Goal: Information Seeking & Learning: Learn about a topic

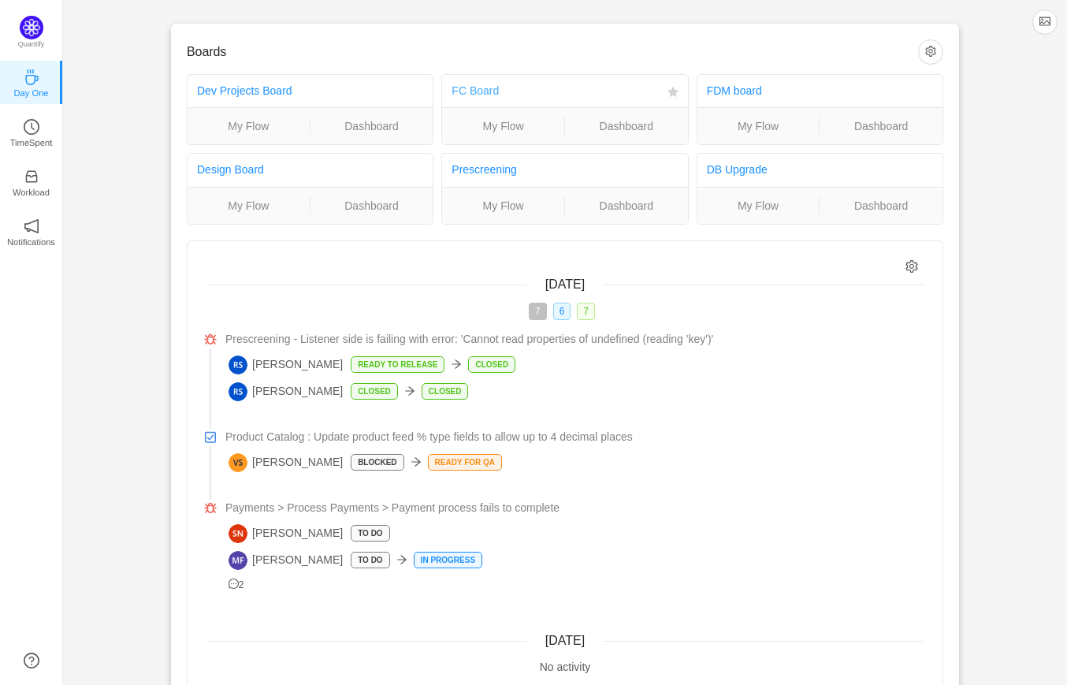
click at [492, 92] on link "FC Board" at bounding box center [475, 90] width 47 height 13
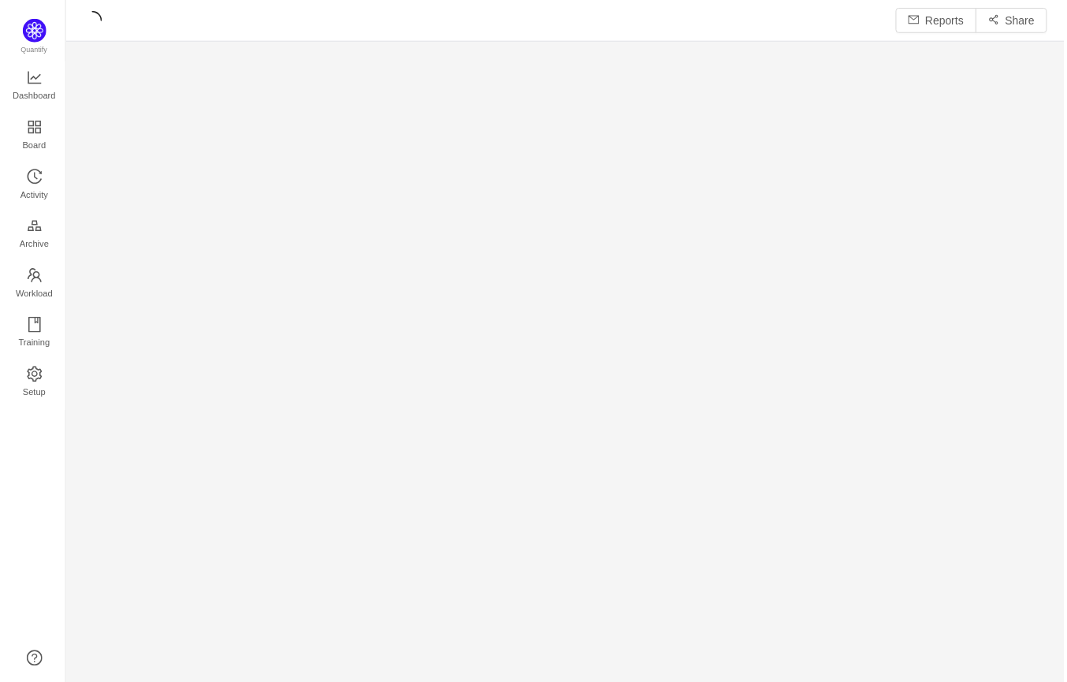
scroll to position [686, 1004]
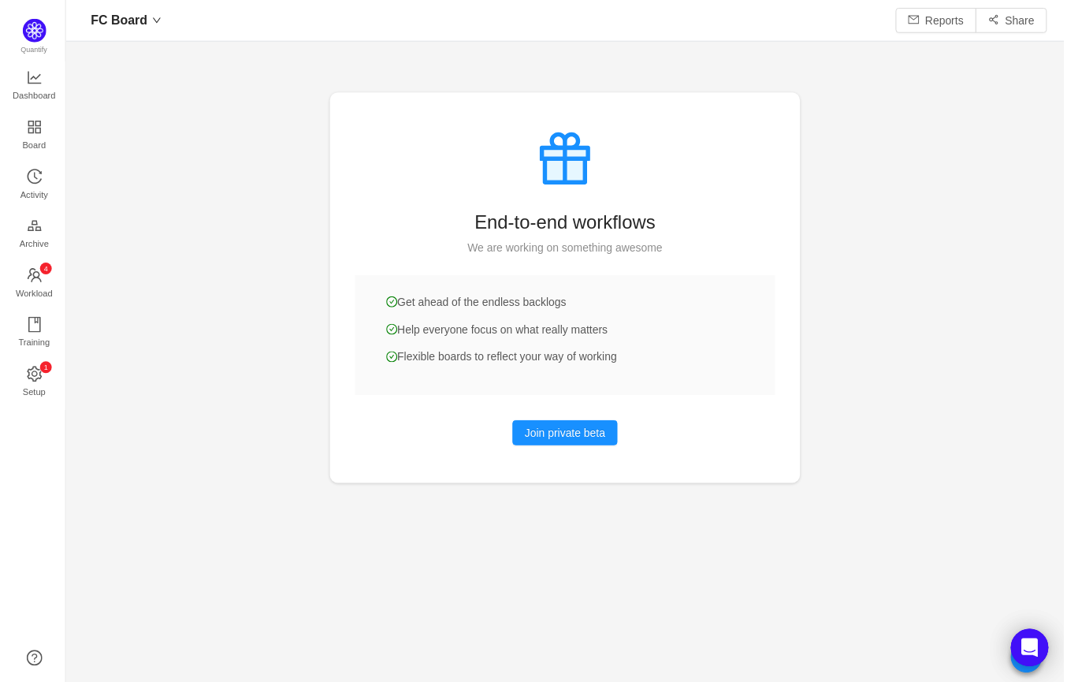
scroll to position [8, 7]
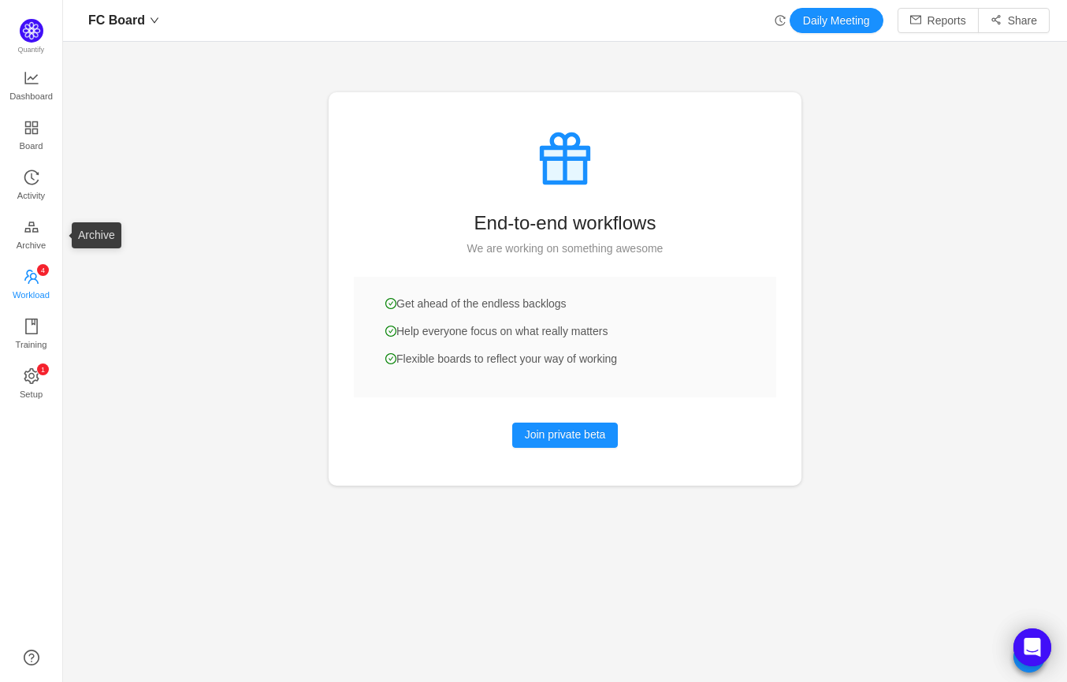
click at [40, 292] on span "Workload" at bounding box center [31, 295] width 37 height 32
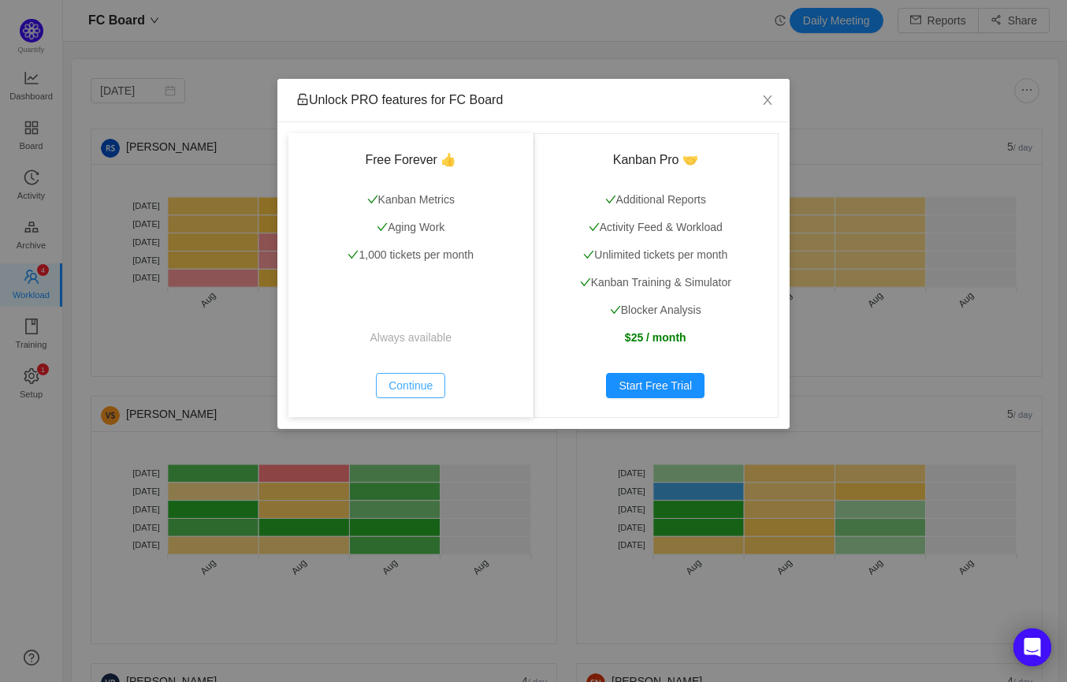
click at [412, 382] on button "Continue" at bounding box center [410, 385] width 69 height 25
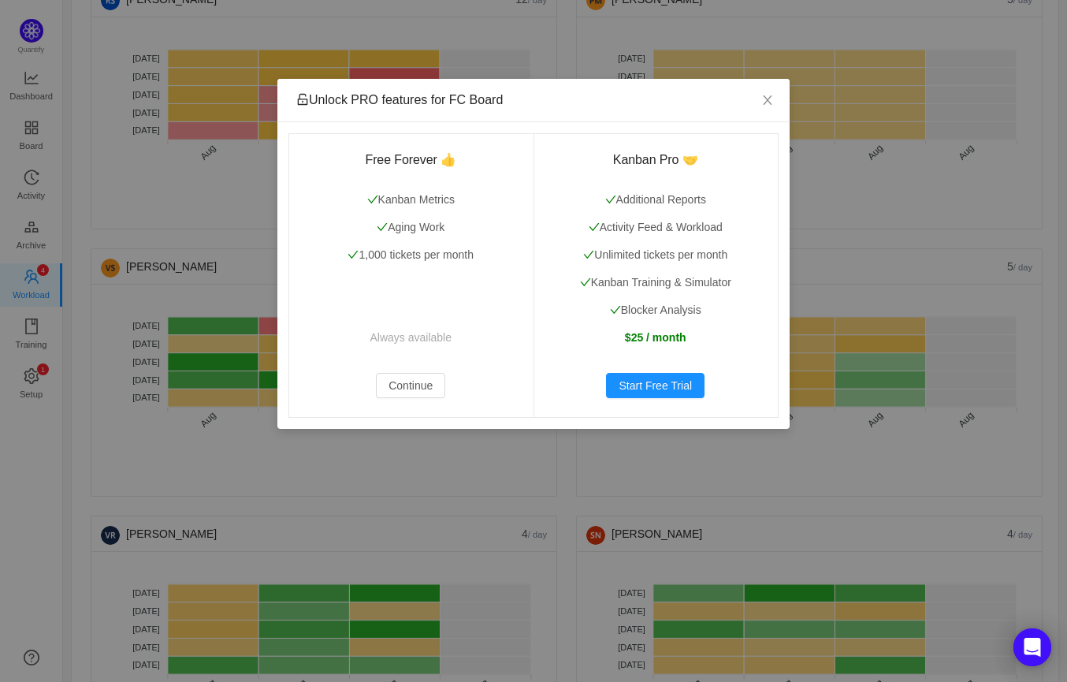
scroll to position [144, 0]
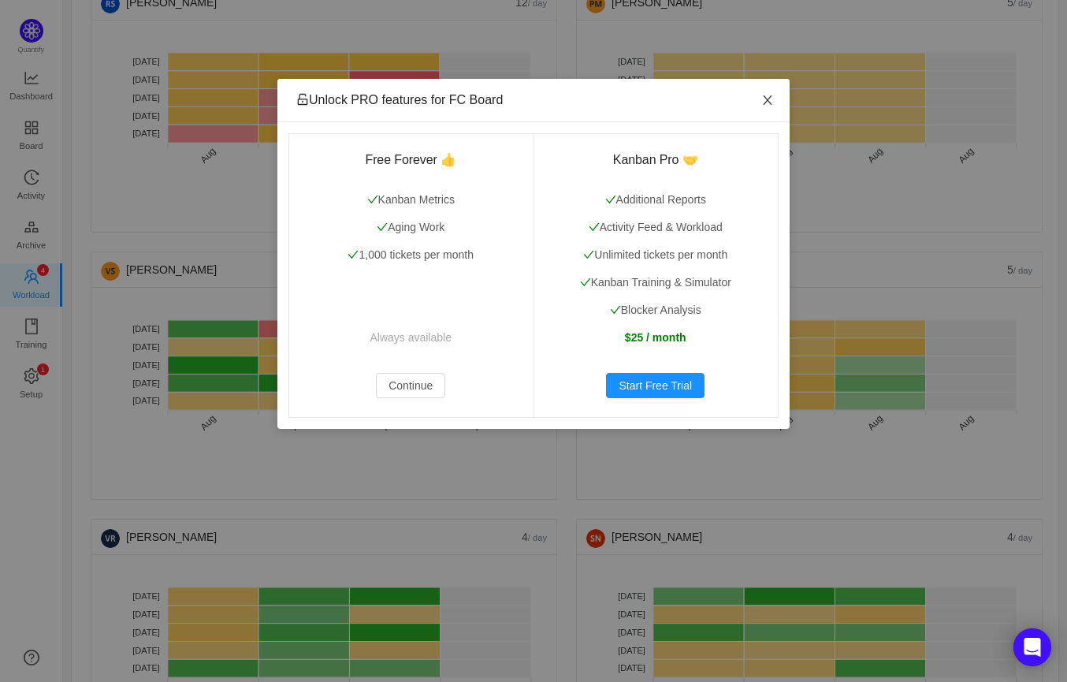
click at [766, 96] on icon "icon: close" at bounding box center [768, 100] width 13 height 13
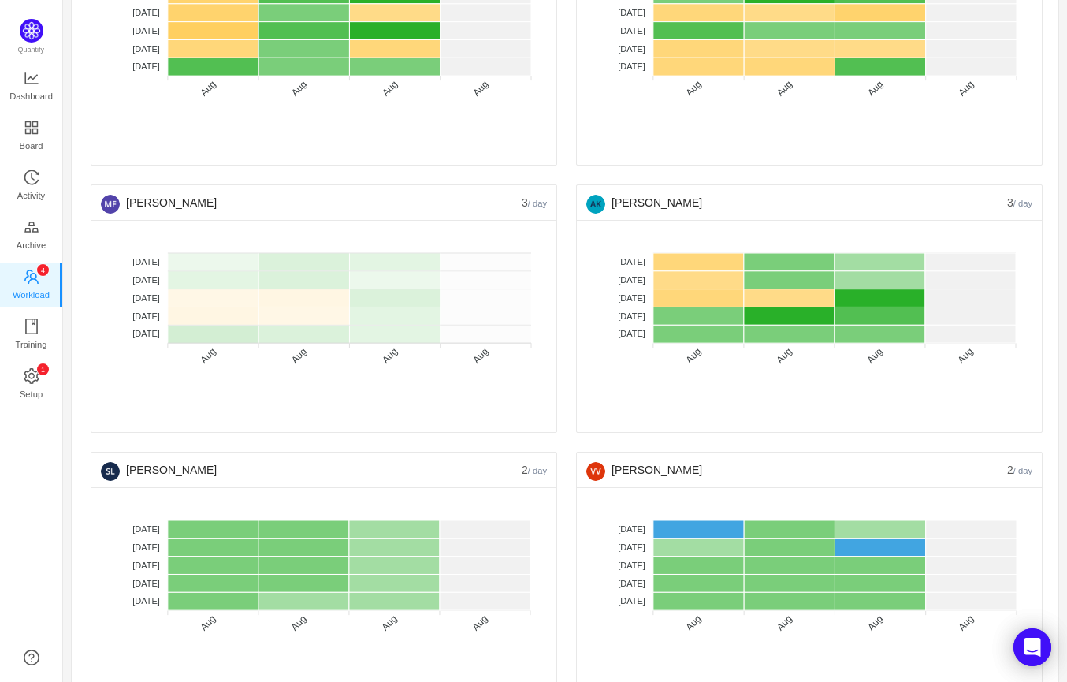
scroll to position [742, 0]
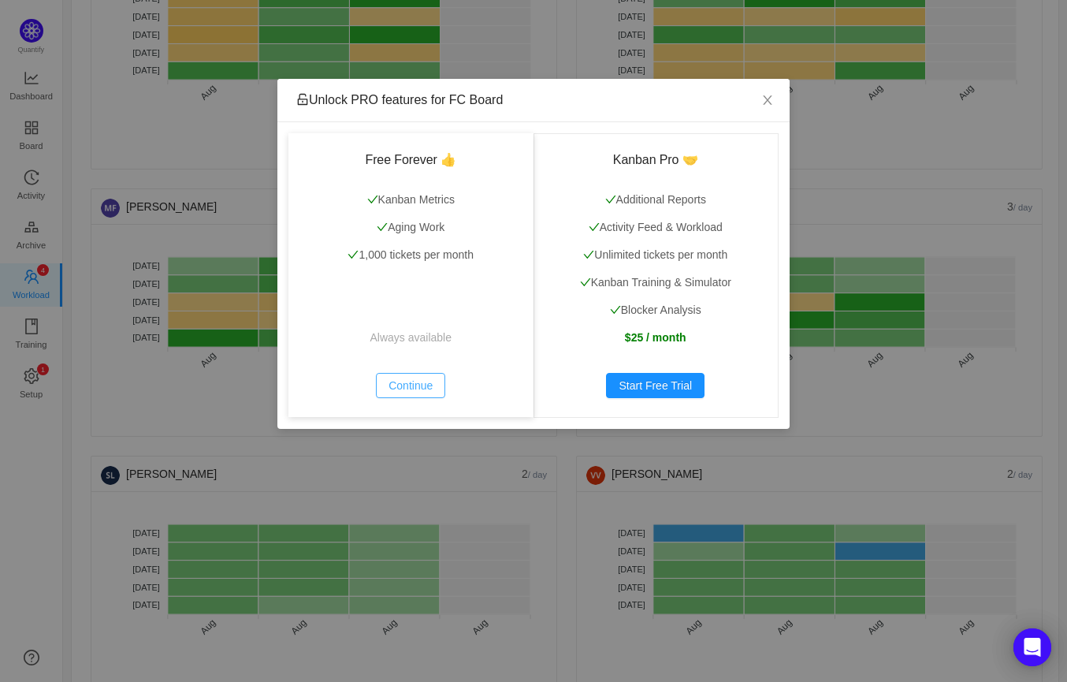
click at [400, 382] on button "Continue" at bounding box center [410, 385] width 69 height 25
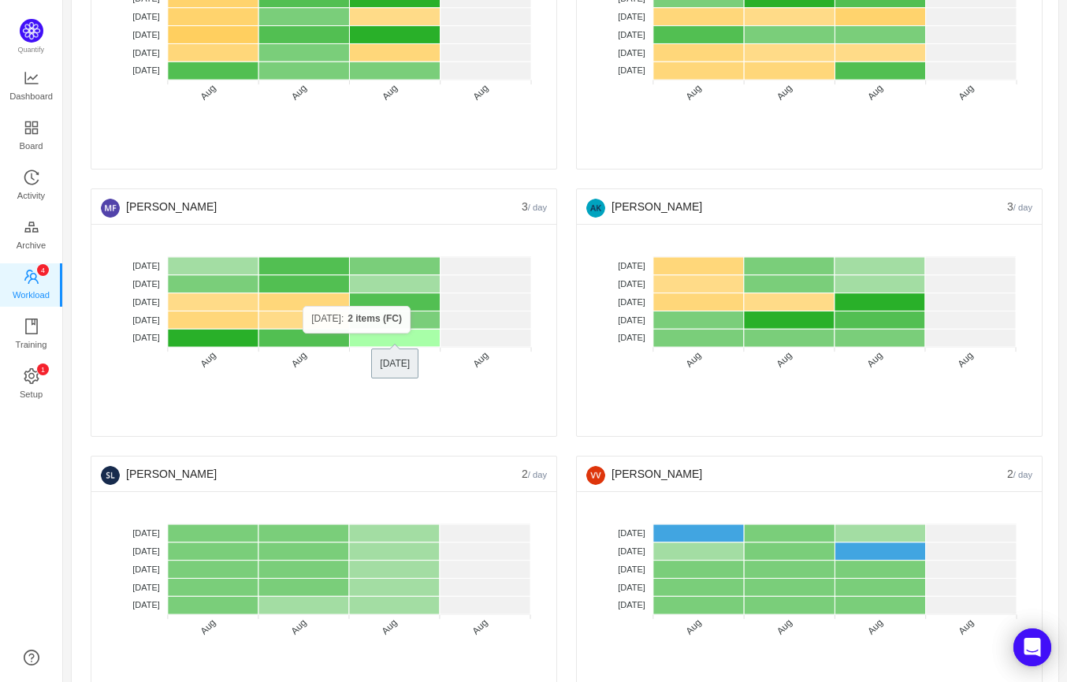
click at [408, 330] on rect at bounding box center [394, 338] width 91 height 18
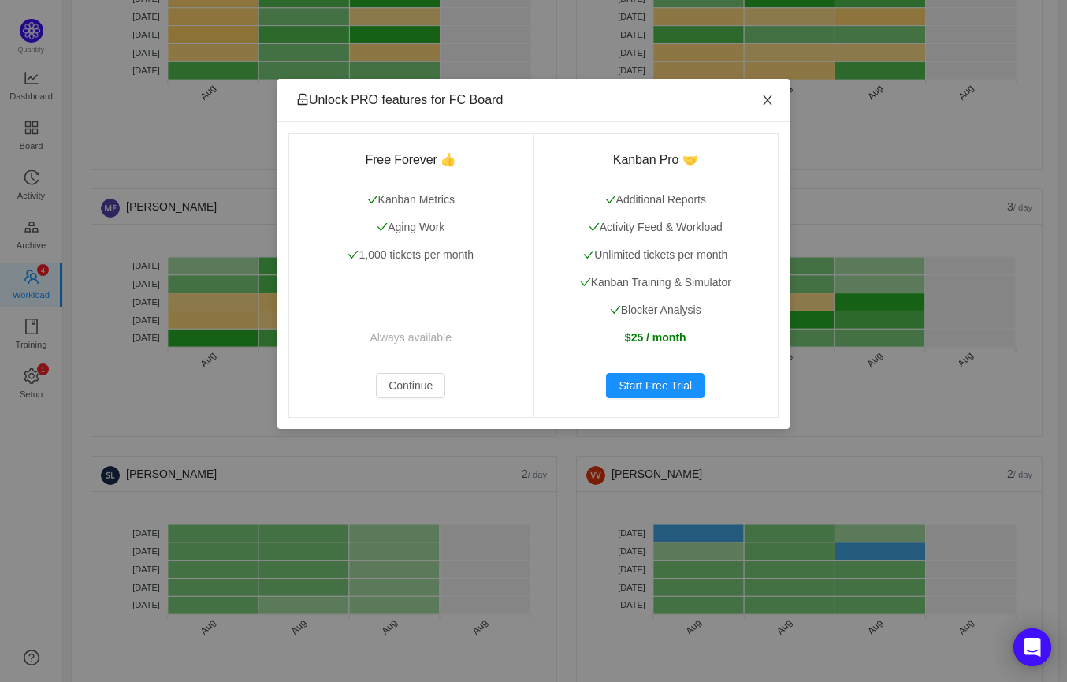
click at [759, 106] on span "Close" at bounding box center [768, 101] width 44 height 44
click at [114, 342] on div "Unlock PRO features for FC Board Free Forever 👍 Kanban Metrics Aging Work 1,000…" at bounding box center [533, 341] width 1067 height 682
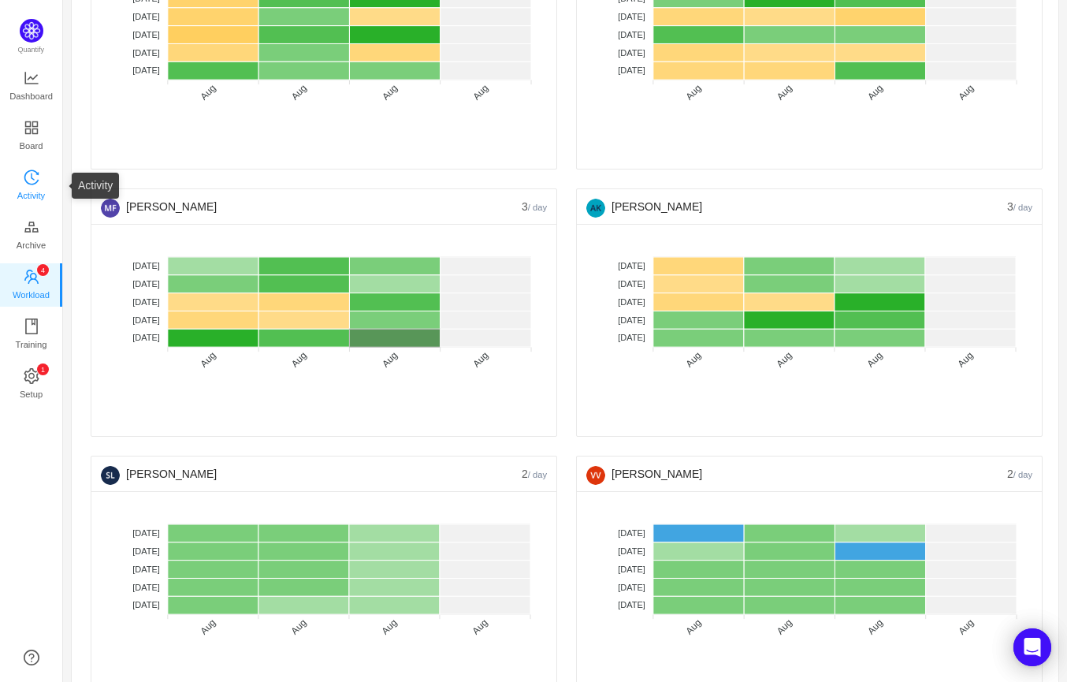
click at [36, 180] on span "Activity" at bounding box center [31, 196] width 28 height 32
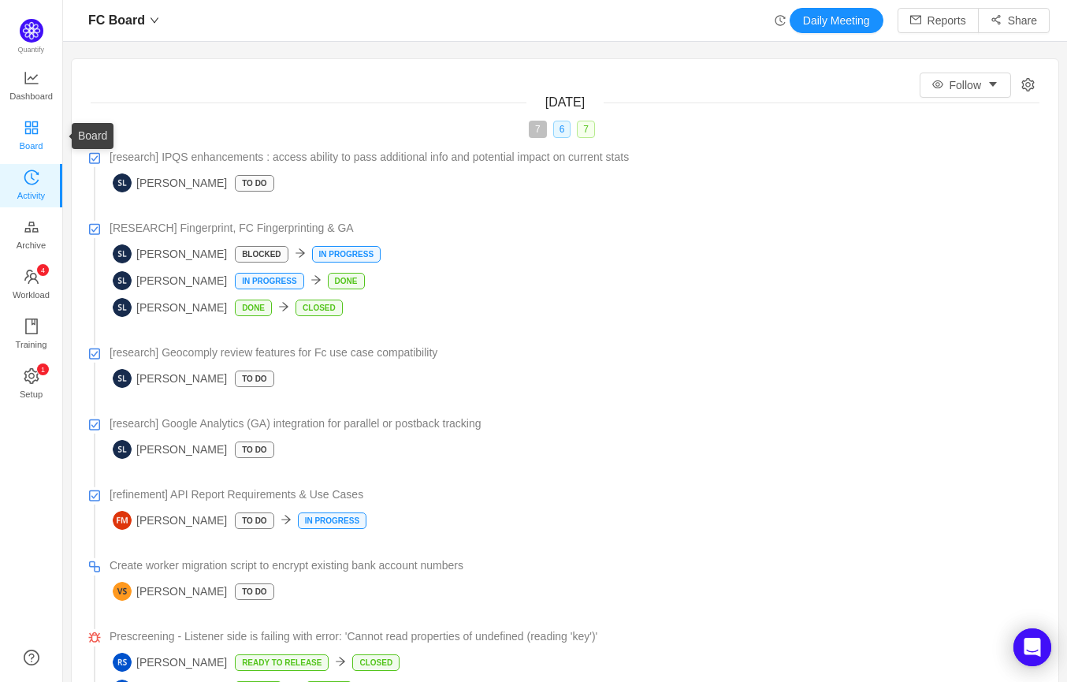
click at [40, 133] on span "Board" at bounding box center [32, 146] width 24 height 32
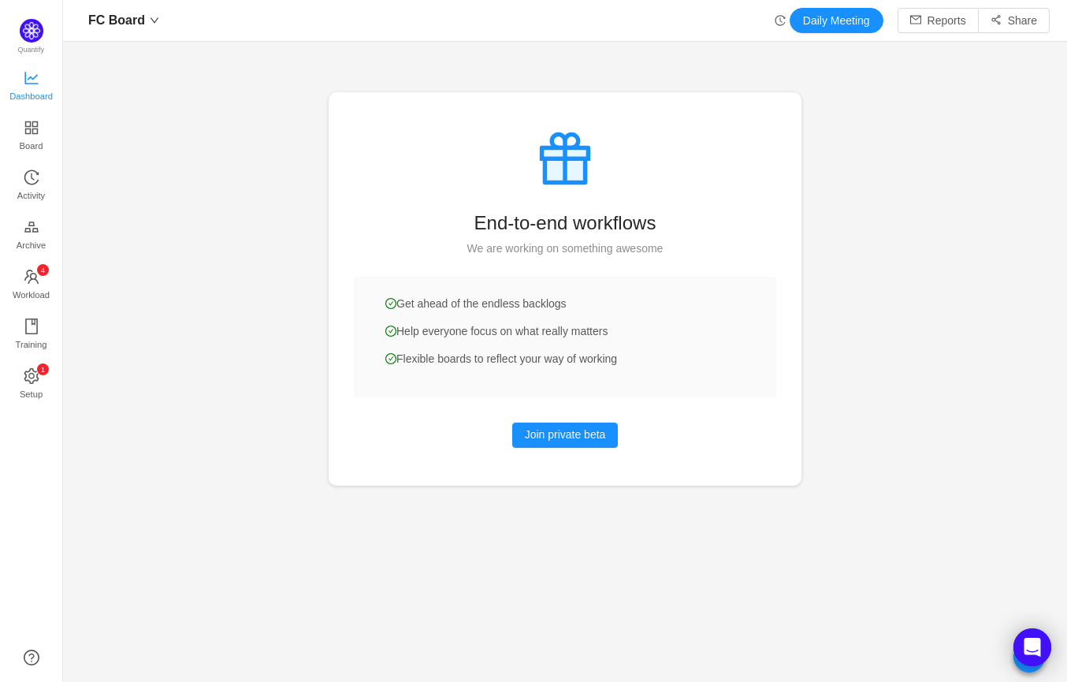
click at [37, 88] on span "Dashboard" at bounding box center [30, 96] width 43 height 32
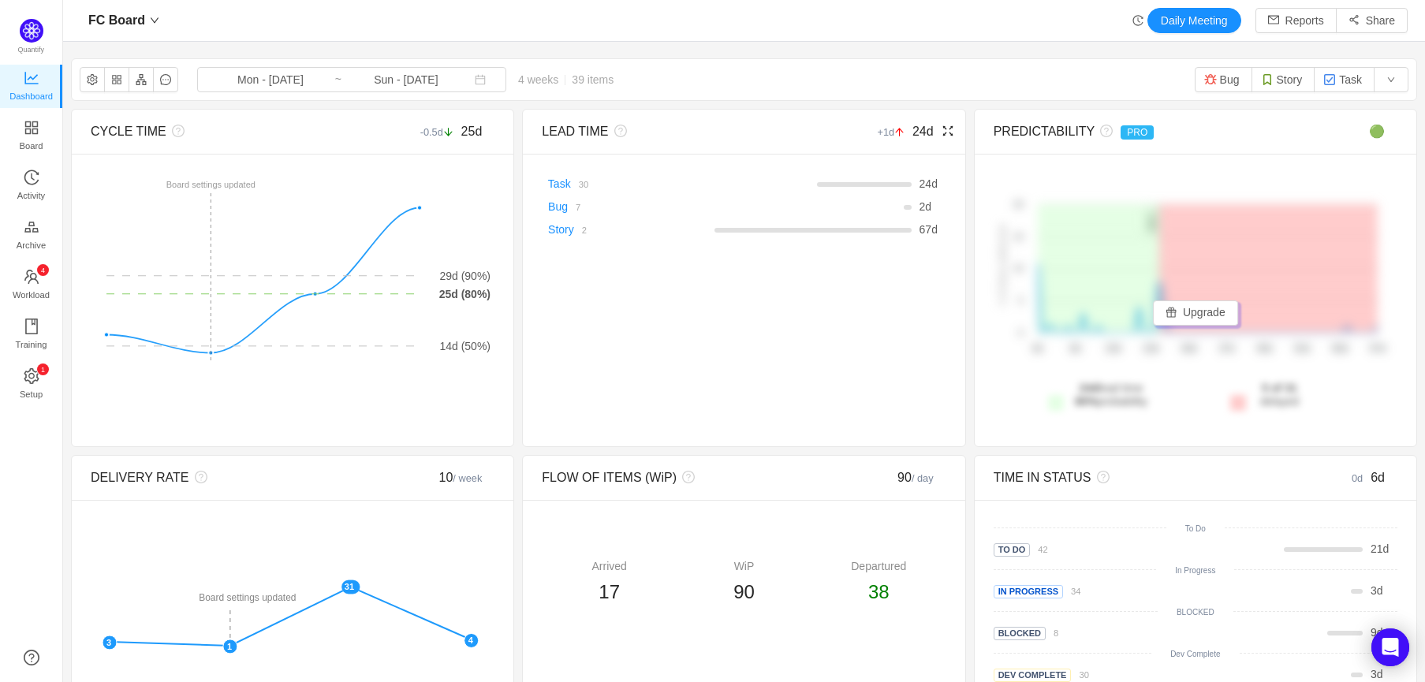
click at [522, 407] on div "LEAD TIME +1d 24d There are no delivered work items in the selected period Poss…" at bounding box center [743, 278] width 443 height 338
click at [1067, 68] on button "Bug" at bounding box center [1223, 79] width 58 height 25
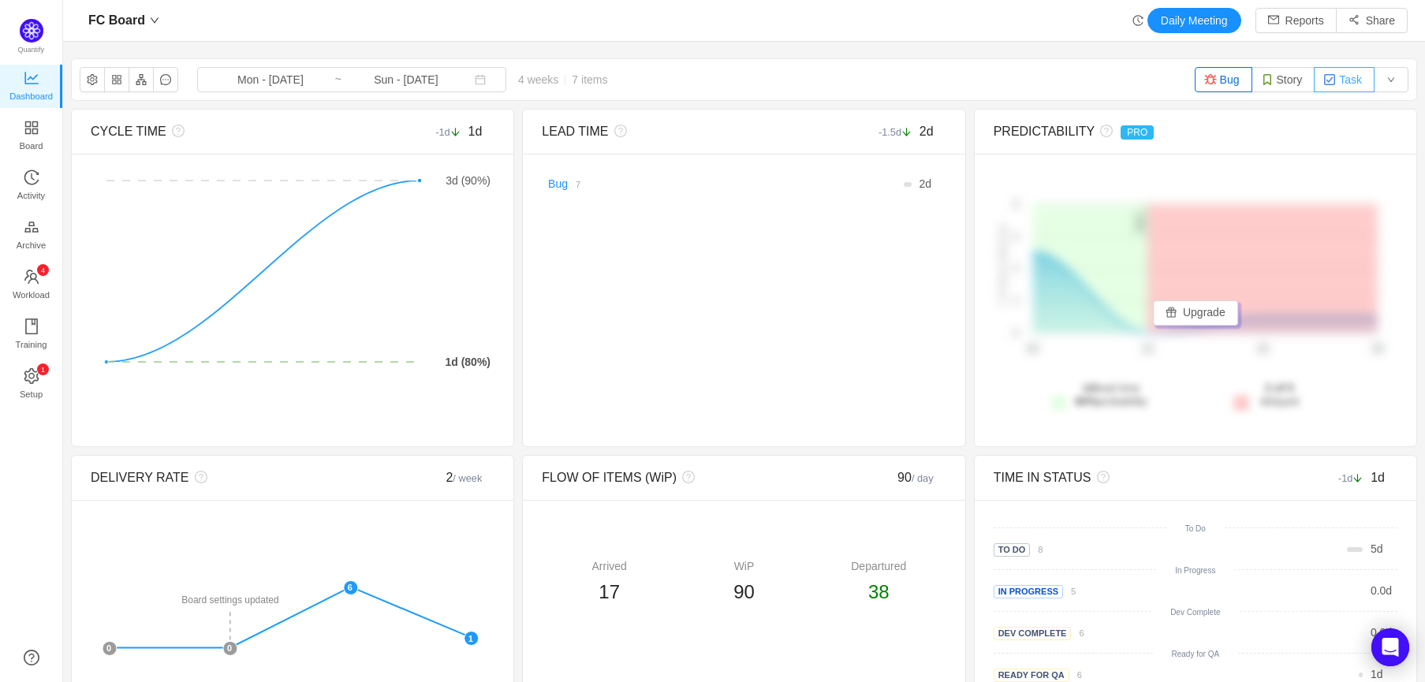
click at [1067, 83] on img "button" at bounding box center [1329, 79] width 13 height 13
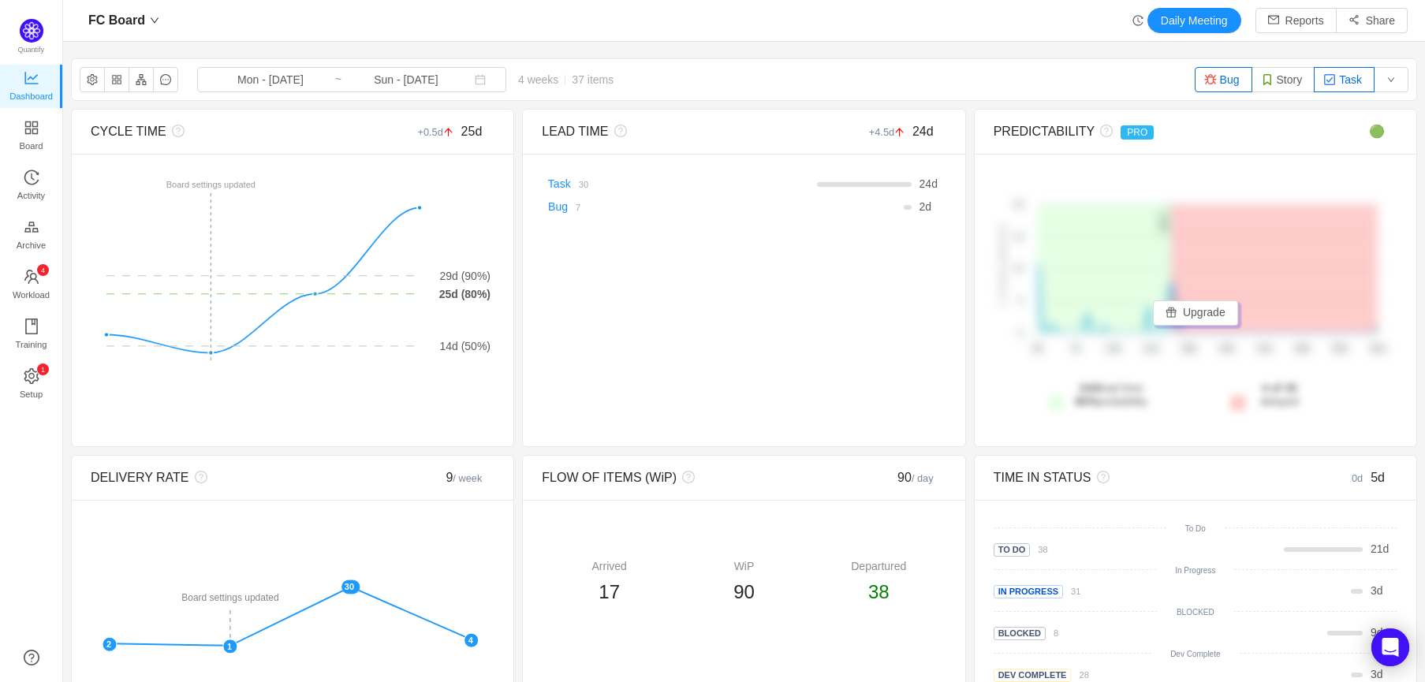
click at [1067, 83] on img "button" at bounding box center [1329, 79] width 13 height 13
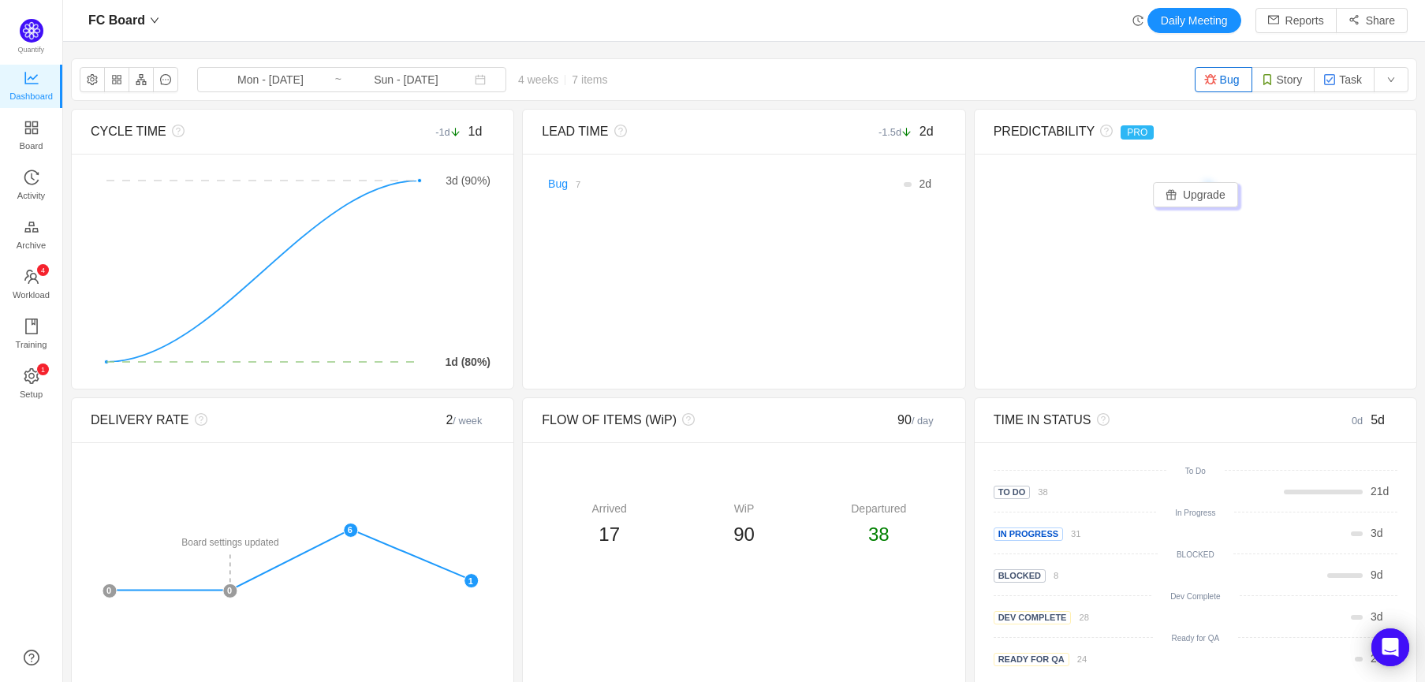
click at [1067, 77] on button "Bug" at bounding box center [1223, 79] width 58 height 25
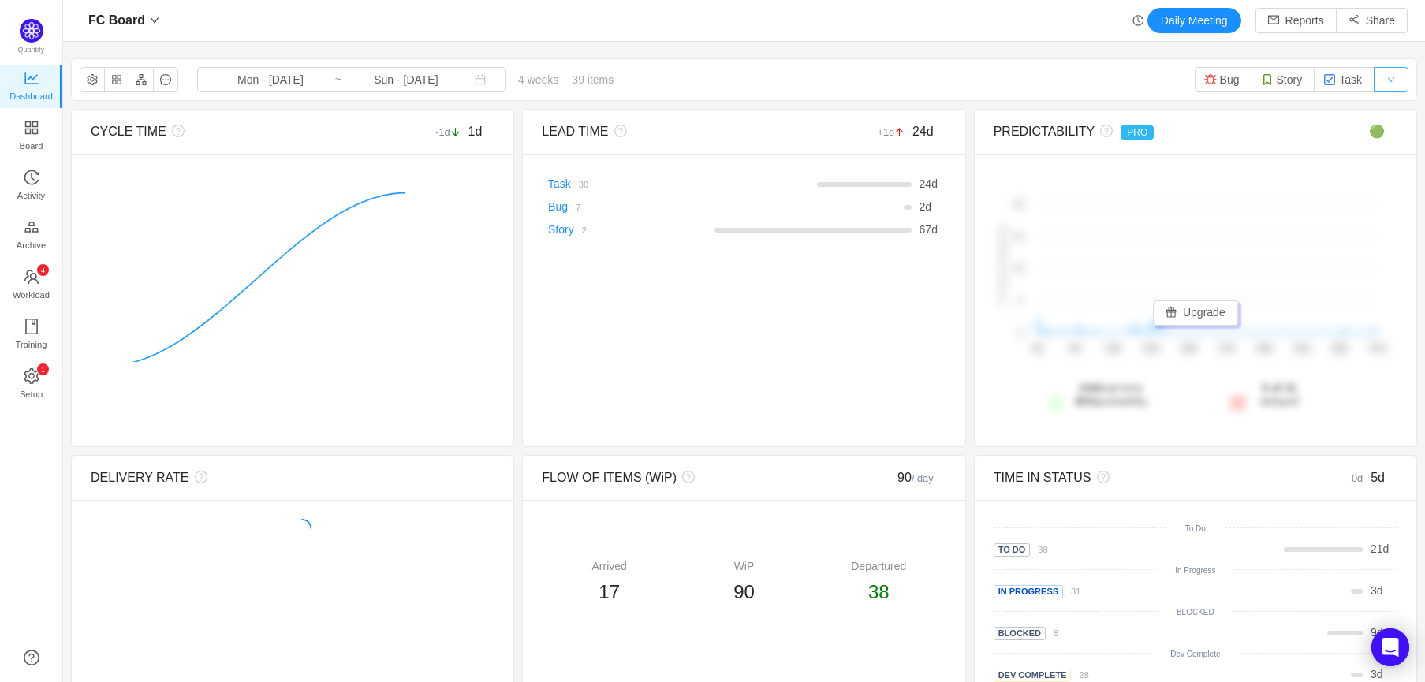
click at [1067, 75] on button "button" at bounding box center [1390, 79] width 35 height 25
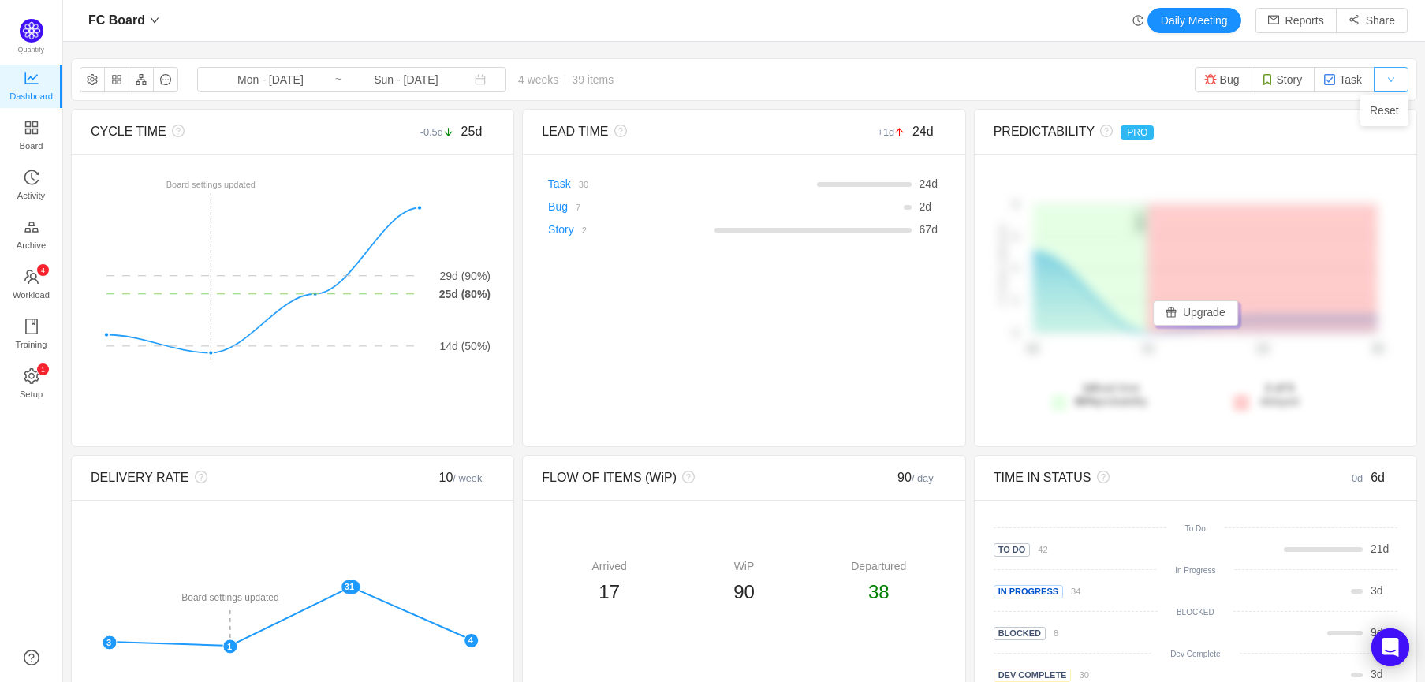
click at [1067, 75] on button "button" at bounding box center [1390, 79] width 35 height 25
click at [682, 56] on section "FC Board Mon - Aug 04, 2025 ~ Sun - Aug 31, 2025 4 weeks 39 items Bug Story Tas…" at bounding box center [744, 572] width 1362 height 1045
click at [97, 76] on button "button" at bounding box center [92, 79] width 25 height 25
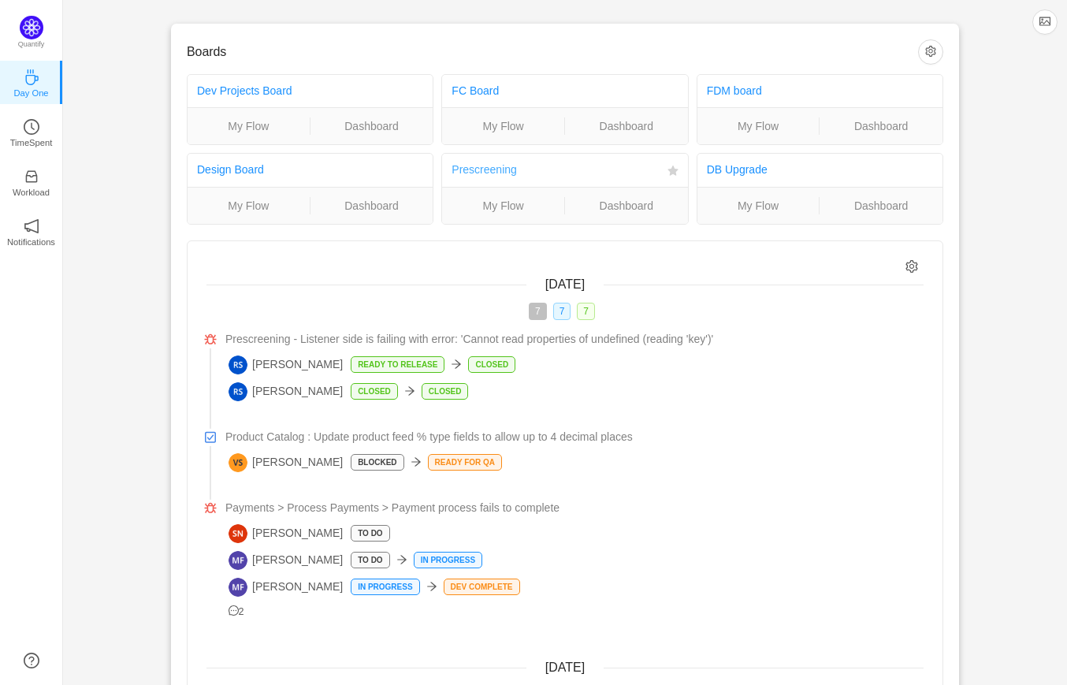
click at [512, 171] on link "Prescreening" at bounding box center [484, 169] width 65 height 13
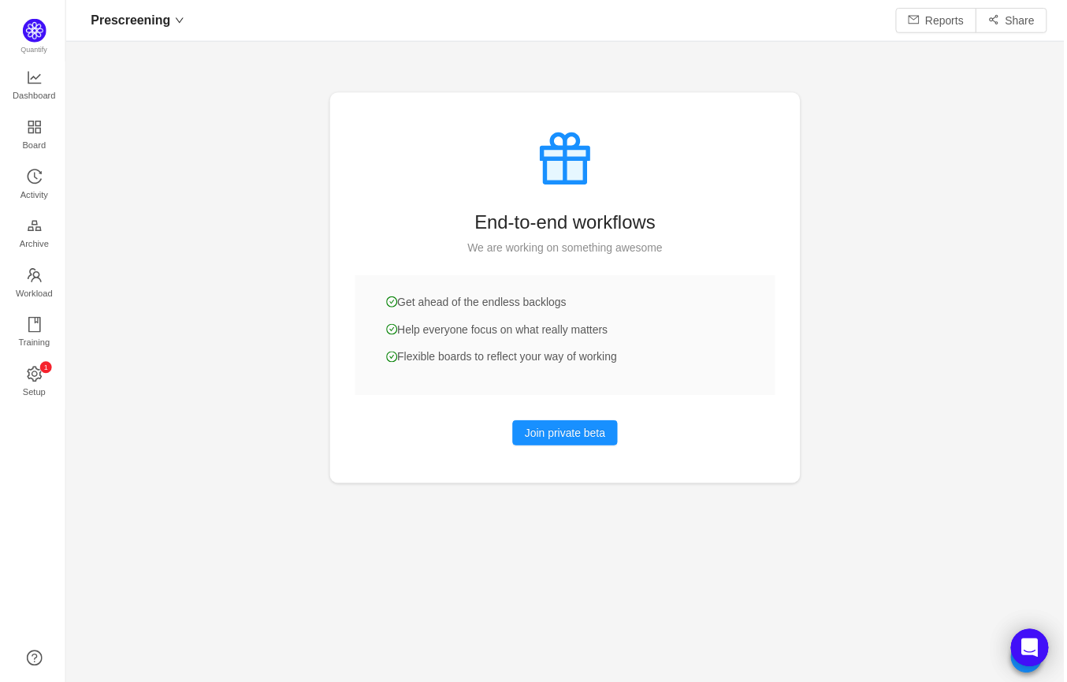
scroll to position [8, 7]
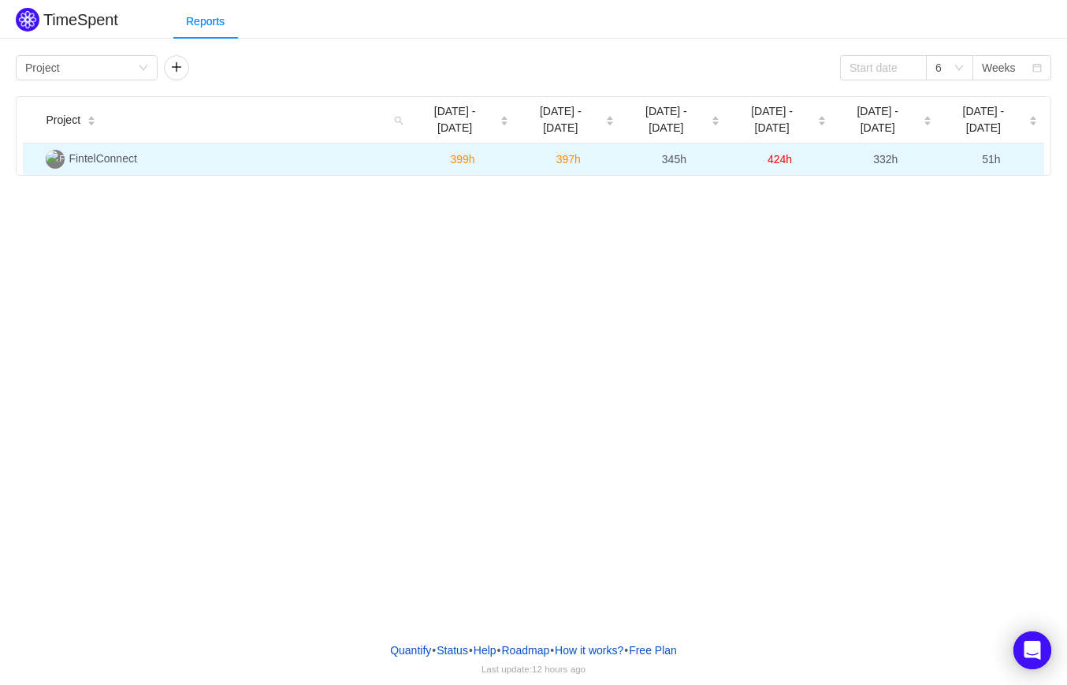
click at [413, 143] on td "399h" at bounding box center [463, 159] width 106 height 32
click at [995, 153] on span "51h" at bounding box center [991, 159] width 18 height 13
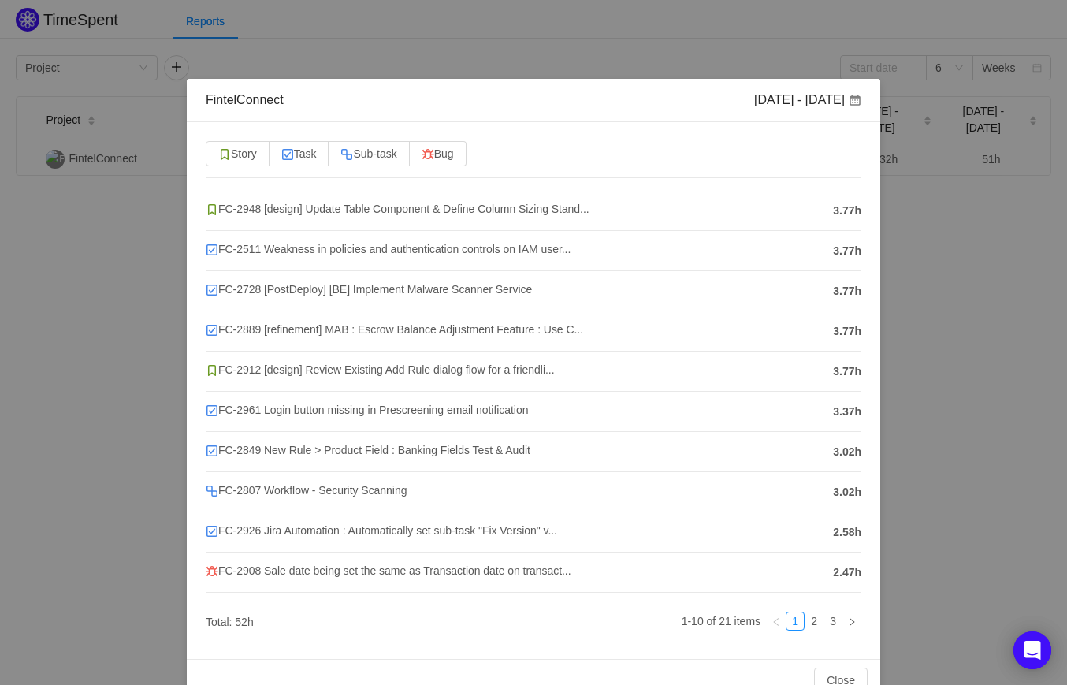
click at [26, 273] on div "FintelConnect [DATE] - [DATE] Story Task Sub-task Bug FC-2948 [design] Update T…" at bounding box center [533, 342] width 1067 height 685
